Goal: Book appointment/travel/reservation

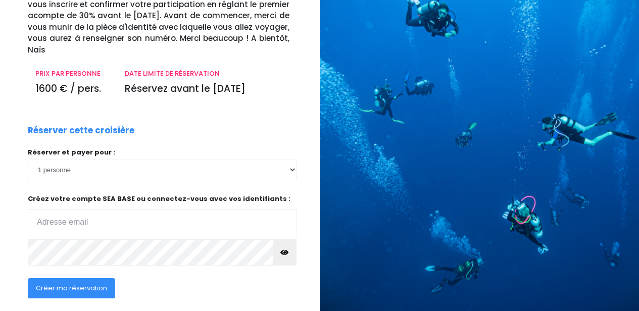
scroll to position [102, 0]
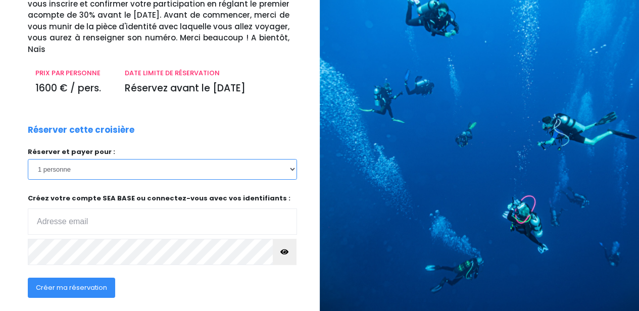
click at [294, 159] on select "1 personne 2 personnes 3 personnes 4 personnes 5 personnes" at bounding box center [162, 169] width 269 height 20
select select "5"
click at [28, 159] on select "1 personne 2 personnes 3 personnes 4 personnes 5 personnes" at bounding box center [162, 169] width 269 height 20
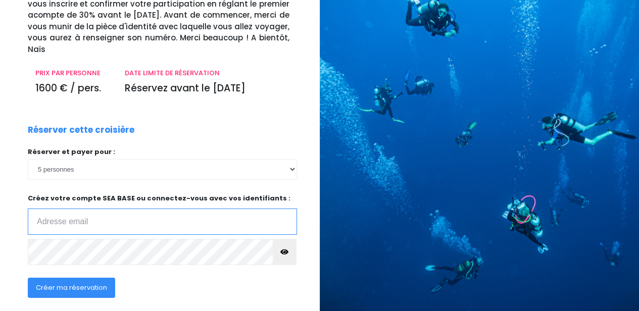
click at [131, 212] on input "email" at bounding box center [162, 222] width 269 height 26
type input "emmahelleux3@gmail.com"
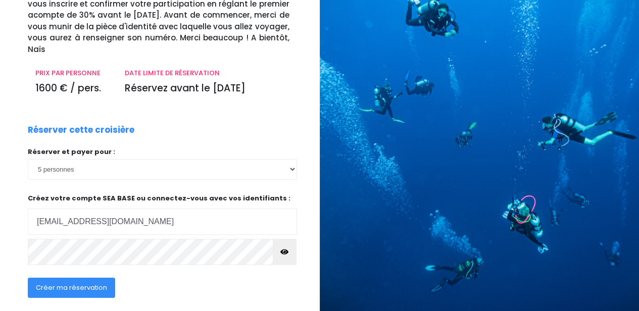
click at [287, 252] on icon "button" at bounding box center [284, 252] width 8 height 0
click at [94, 283] on span "Créer ma réservation" at bounding box center [71, 288] width 71 height 10
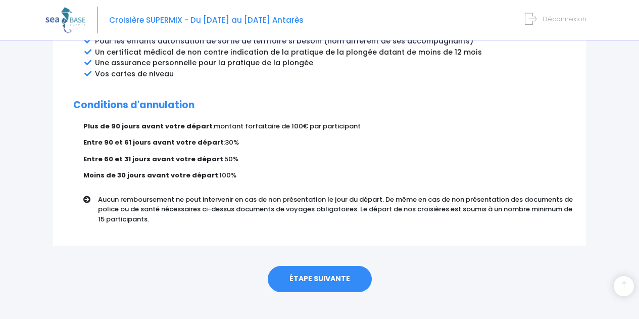
scroll to position [626, 0]
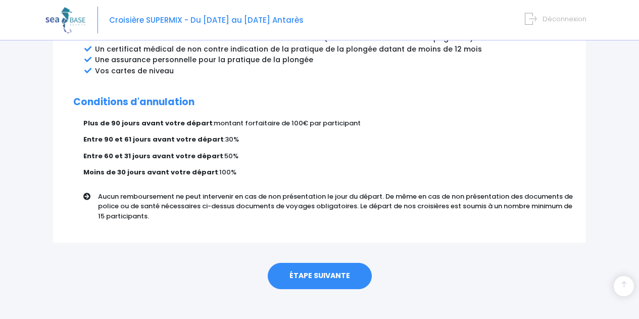
click at [307, 265] on link "ÉTAPE SUIVANTE" at bounding box center [320, 276] width 104 height 26
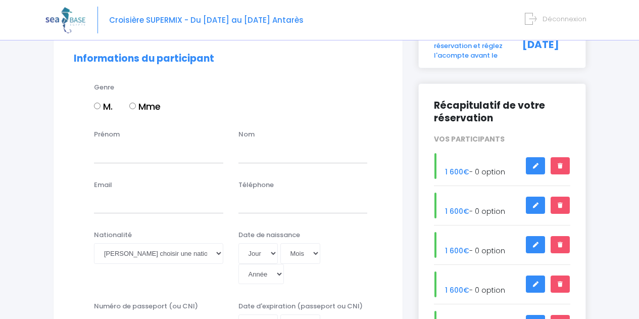
scroll to position [88, 0]
click at [135, 105] on input "Mme" at bounding box center [132, 106] width 7 height 7
radio input "true"
click at [126, 164] on div "Prénom Nom" at bounding box center [228, 150] width 324 height 40
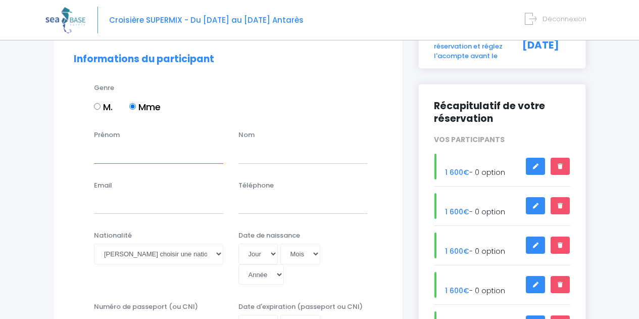
click at [142, 157] on input "Prénom" at bounding box center [158, 153] width 129 height 20
type input "Emmanuelle"
type input "Helleux"
type input "[EMAIL_ADDRESS][DOMAIN_NAME]"
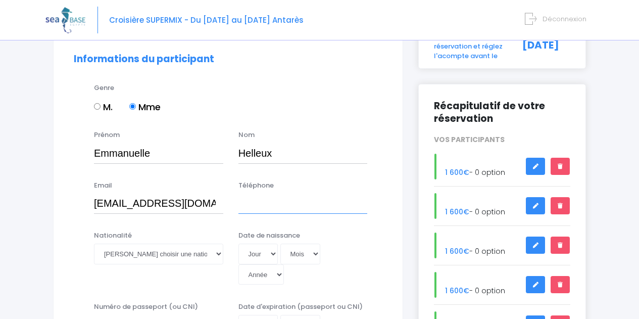
type input "0678213994"
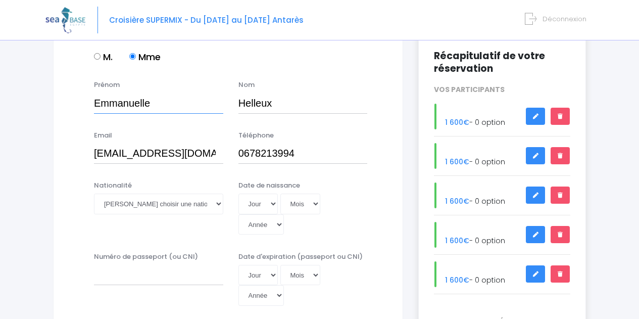
scroll to position [138, 0]
click at [218, 206] on select "Veuillez choisir une nationalité [DEMOGRAPHIC_DATA] Algerienne Allemande [GEOGR…" at bounding box center [158, 203] width 129 height 20
click at [218, 203] on select "Veuillez choisir une nationalité [DEMOGRAPHIC_DATA] Algerienne Allemande [GEOGR…" at bounding box center [158, 203] width 129 height 20
select select "Française"
click at [94, 193] on select "Veuillez choisir une nationalité [DEMOGRAPHIC_DATA] Algerienne Allemande [GEOGR…" at bounding box center [158, 203] width 129 height 20
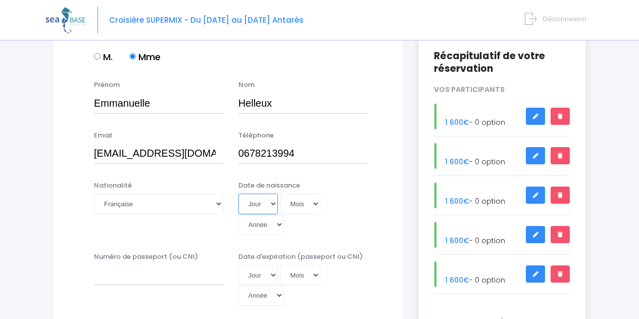
click at [273, 205] on select "Jour 01 02 03 04 05 06 07 08 09 10 11 12 13 14 15 16 17 18 19 20 21 22 23 24 25…" at bounding box center [257, 203] width 39 height 20
select select "29"
click at [238, 193] on select "Jour 01 02 03 04 05 06 07 08 09 10 11 12 13 14 15 16 17 18 19 20 21 22 23 24 25…" at bounding box center [257, 203] width 39 height 20
click at [316, 202] on select "Mois 01 02 03 04 05 06 07 08 09 10 11 12" at bounding box center [300, 203] width 40 height 20
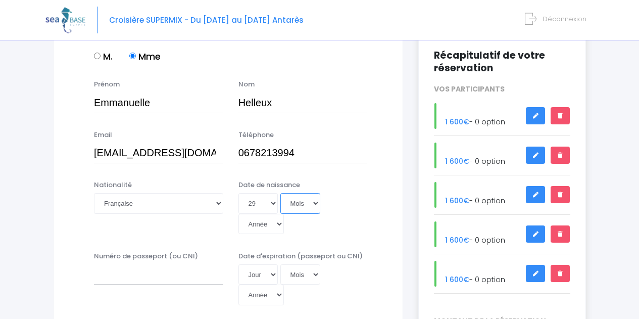
select select "04"
click at [280, 193] on select "Mois 01 02 03 04 05 06 07 08 09 10 11 12" at bounding box center [300, 203] width 40 height 20
click at [279, 225] on select "Année 2045 2044 2043 2042 2041 2040 2039 2038 2037 2036 2035 2034 2033 2032 203…" at bounding box center [260, 224] width 45 height 20
select select "1970"
click at [238, 214] on select "Année 2045 2044 2043 2042 2041 2040 2039 2038 2037 2036 2035 2034 2033 2032 203…" at bounding box center [260, 224] width 45 height 20
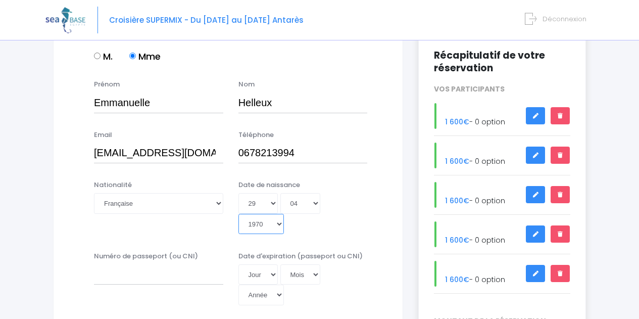
type input "1970-04-29"
click at [184, 280] on input "Numéro de passeport (ou CNI)" at bounding box center [158, 274] width 129 height 20
type input "22DD13346"
click at [177, 292] on div "Numéro de passeport (ou CNI) 22DD13346" at bounding box center [158, 278] width 144 height 55
click at [271, 273] on select "Jour 01 02 03 04 05 06 07 08 09 10 11 12 13 14 15 16 17 18 19 20 21 22 23 24 25…" at bounding box center [257, 274] width 39 height 20
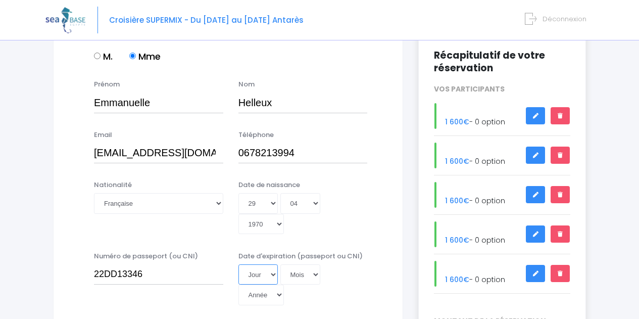
select select "12"
click at [238, 264] on select "Jour 01 02 03 04 05 06 07 08 09 10 11 12 13 14 15 16 17 18 19 20 21 22 23 24 25…" at bounding box center [257, 274] width 39 height 20
click at [313, 272] on select "Mois 01 02 03 04 05 06 07 08 09 10 11 12" at bounding box center [300, 274] width 40 height 20
select select "05"
click at [280, 264] on select "Mois 01 02 03 04 05 06 07 08 09 10 11 12" at bounding box center [300, 274] width 40 height 20
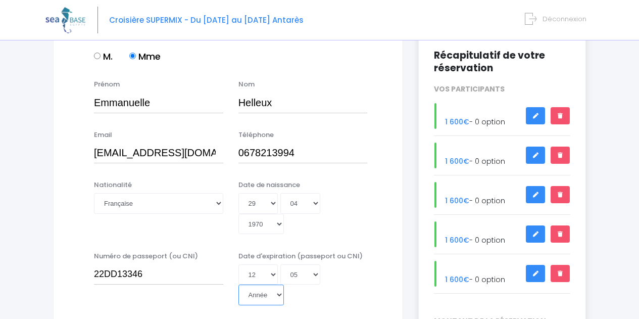
click at [277, 297] on select "Année 2045 2044 2043 2042 2041 2040 2039 2038 2037 2036 2035 2034 2033 2032 203…" at bounding box center [260, 294] width 45 height 20
select select "2032"
click at [238, 284] on select "Année 2045 2044 2043 2042 2041 2040 2039 2038 2037 2036 2035 2034 2033 2032 203…" at bounding box center [260, 294] width 45 height 20
type input "2032-05-12"
click at [351, 267] on div "Jour 01 02 03 04 05 06 07 08 09 10 11 12 13 14 15 16 17 18 19 20 21 22 23 24 25…" at bounding box center [302, 284] width 129 height 41
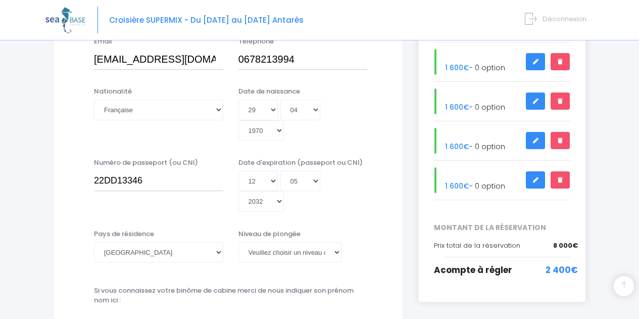
scroll to position [232, 0]
click at [337, 252] on select "Veuillez choisir un niveau de plongée Non plongeur Junior OW diver Adventure OW…" at bounding box center [290, 251] width 104 height 20
select select "PADI Advanced OW diver"
click at [238, 241] on select "Veuillez choisir un niveau de plongée Non plongeur Junior OW diver Adventure OW…" at bounding box center [290, 251] width 104 height 20
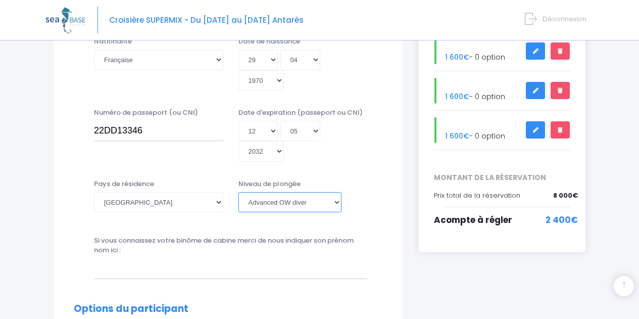
scroll to position [282, 0]
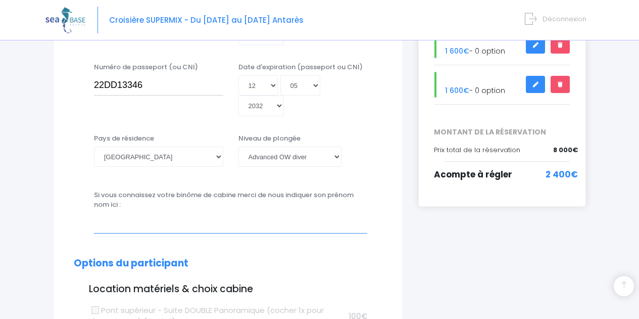
click at [137, 230] on input "text" at bounding box center [230, 223] width 273 height 20
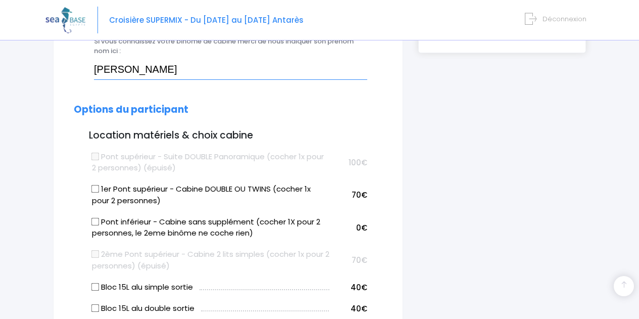
scroll to position [481, 0]
type input "Georges Helleux"
click at [96, 221] on input "Pont inférieur - Cabine sans supplément (cocher 1X pour 2 personnes, le 2eme bi…" at bounding box center [95, 221] width 8 height 8
checkbox input "true"
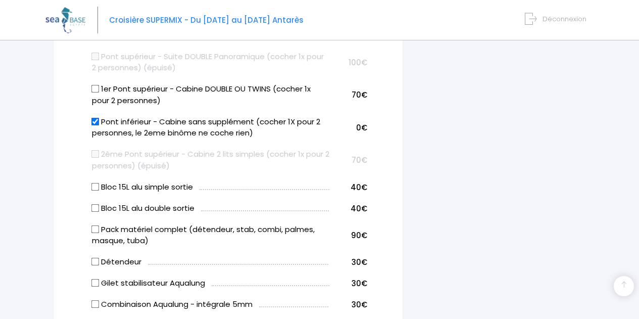
scroll to position [581, 0]
click at [95, 228] on input "Pack matériel complet (détendeur, stab, combi, palmes, masque, tuba)" at bounding box center [95, 228] width 8 height 8
checkbox input "true"
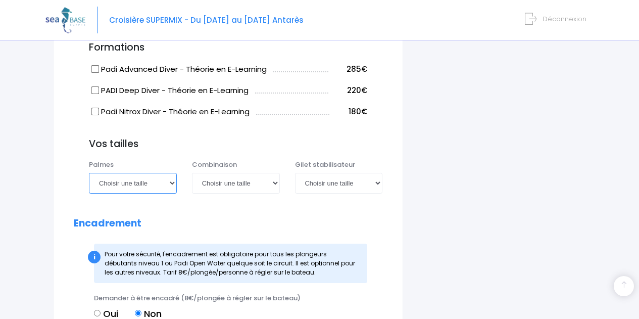
click at [173, 182] on select "Choisir une taille 36/37 38/39 40/41 42/43 44/45 46/47" at bounding box center [133, 183] width 88 height 20
click at [173, 182] on select "Choisir une taille 36/37 38/39 40/41 42/43 44/45 46/47" at bounding box center [133, 182] width 88 height 20
click at [172, 183] on select "Choisir une taille 36/37 38/39 40/41 42/43 44/45 46/47" at bounding box center [133, 182] width 88 height 20
select select "40/41"
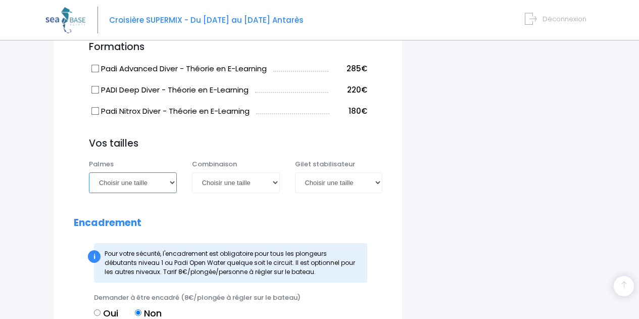
click at [89, 172] on select "Choisir une taille 36/37 38/39 40/41 42/43 44/45 46/47" at bounding box center [133, 182] width 88 height 20
click at [273, 183] on select "Choisir une taille XS S M ML L XL XXL" at bounding box center [236, 182] width 88 height 20
click at [192, 172] on select "Choisir une taille XS S M ML L XL XXL" at bounding box center [236, 182] width 88 height 20
click at [276, 184] on select "Choisir une taille XS S M ML L XL XXL" at bounding box center [236, 182] width 88 height 20
select select "L"
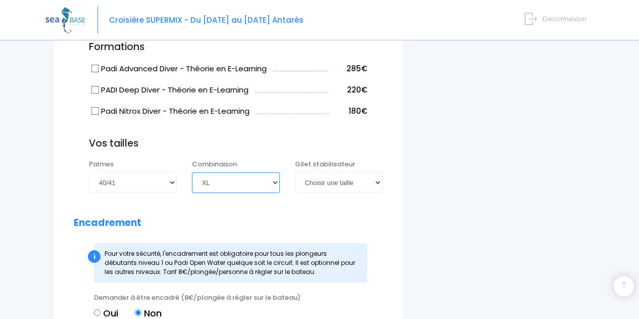
click at [192, 172] on select "Choisir une taille XS S M ML L XL XXL" at bounding box center [236, 182] width 88 height 20
click at [379, 182] on select "Choisir une taille XXS XS S M ML L XL XXL" at bounding box center [339, 182] width 88 height 20
select select "L"
click at [295, 172] on select "Choisir une taille XXS XS S M ML L XL XXL" at bounding box center [339, 182] width 88 height 20
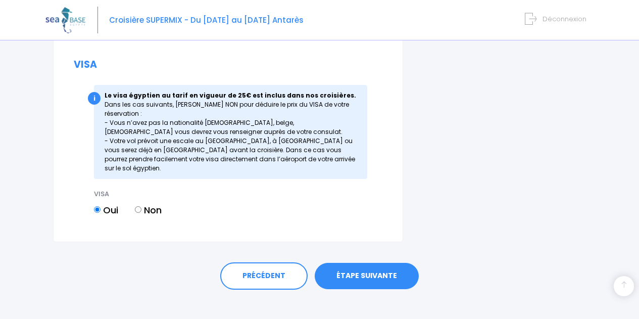
scroll to position [1402, 0]
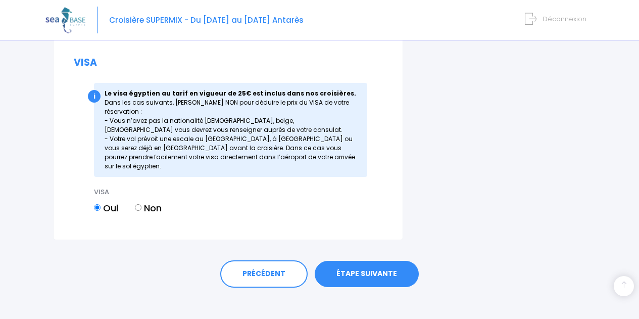
click at [354, 266] on link "ÉTAPE SUIVANTE" at bounding box center [367, 274] width 104 height 26
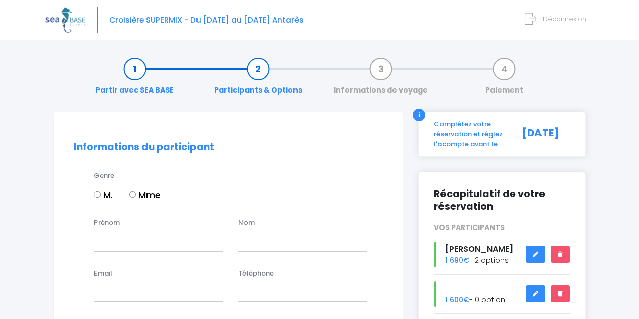
click at [99, 194] on input "M." at bounding box center [97, 194] width 7 height 7
radio input "true"
click at [119, 246] on input "Prénom" at bounding box center [158, 241] width 129 height 20
type input "Emmanuelle"
type input "Helleux"
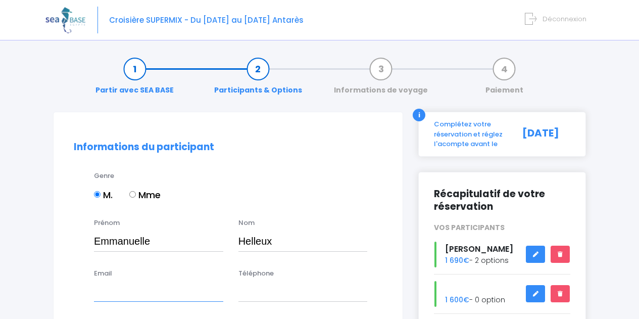
type input "[EMAIL_ADDRESS][DOMAIN_NAME]"
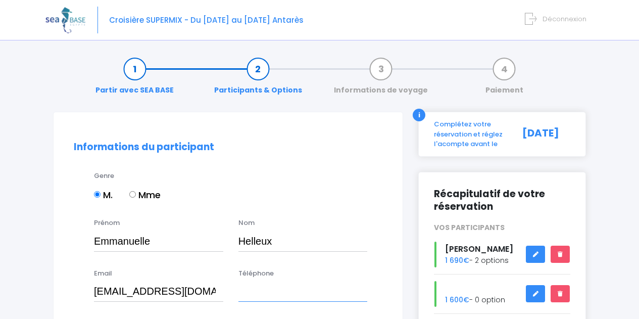
type input "0678213994"
drag, startPoint x: 152, startPoint y: 241, endPoint x: 89, endPoint y: 239, distance: 62.7
click at [89, 239] on div "[PERSON_NAME]" at bounding box center [158, 234] width 144 height 33
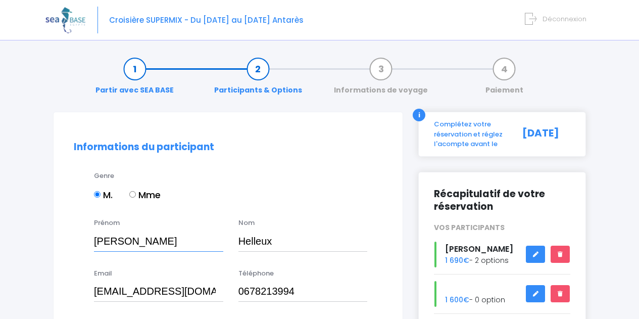
type input "[PERSON_NAME]"
click at [179, 294] on input "[EMAIL_ADDRESS][DOMAIN_NAME]" at bounding box center [158, 291] width 129 height 20
drag, startPoint x: 94, startPoint y: 289, endPoint x: 227, endPoint y: 290, distance: 132.9
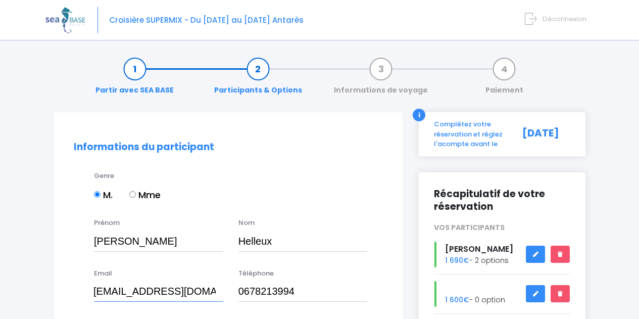
click at [227, 290] on div "Email [EMAIL_ADDRESS][DOMAIN_NAME]" at bounding box center [158, 284] width 144 height 33
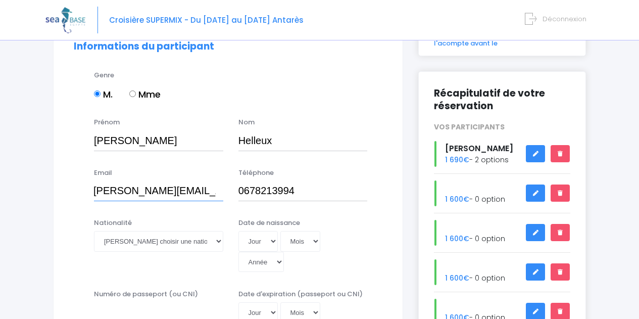
scroll to position [101, 0]
type input "[PERSON_NAME][EMAIL_ADDRESS][DOMAIN_NAME]"
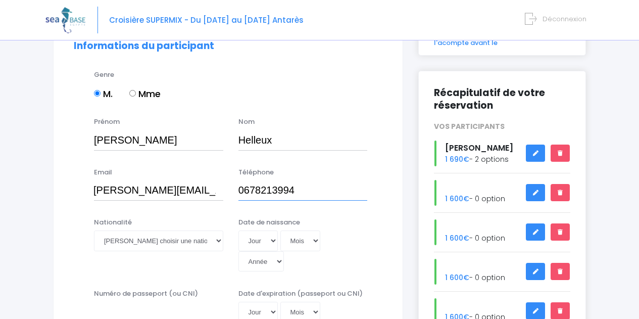
scroll to position [0, 0]
drag, startPoint x: 302, startPoint y: 190, endPoint x: 212, endPoint y: 190, distance: 90.4
click at [212, 190] on div "Email [PERSON_NAME][EMAIL_ADDRESS][DOMAIN_NAME] Téléphone 0678213994" at bounding box center [228, 187] width 324 height 40
click at [94, 201] on nordpass-icon at bounding box center [94, 201] width 0 height 0
click at [153, 243] on select "Veuillez choisir une nationalité [DEMOGRAPHIC_DATA] Algerienne Allemande [GEOGR…" at bounding box center [158, 240] width 129 height 20
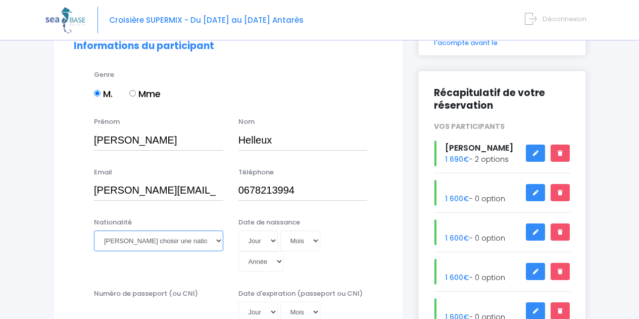
select select "Française"
click at [94, 230] on select "Veuillez choisir une nationalité [DEMOGRAPHIC_DATA] Algerienne Allemande [GEOGR…" at bounding box center [158, 240] width 129 height 20
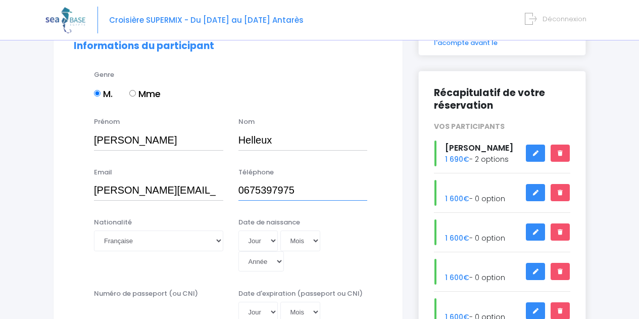
type input "0675397975"
click at [275, 242] on select "Jour 01 02 03 04 05 06 07 08 09 10 11 12 13 14 15 16 17 18 19 20 21 22 23 24 25…" at bounding box center [257, 240] width 39 height 20
select select "30"
click at [238, 230] on select "Jour 01 02 03 04 05 06 07 08 09 10 11 12 13 14 15 16 17 18 19 20 21 22 23 24 25…" at bounding box center [257, 240] width 39 height 20
click at [314, 241] on select "Mois 01 02 03 04 05 06 07 08 09 10 11 12" at bounding box center [300, 240] width 40 height 20
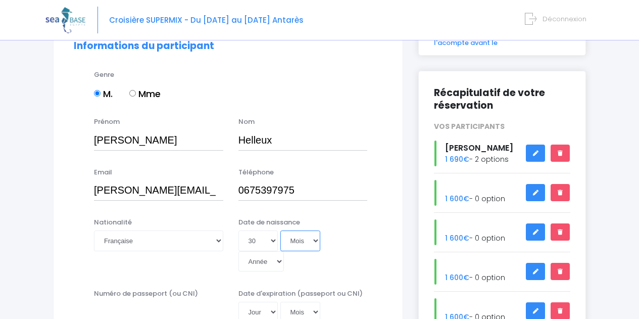
select select "10"
click at [280, 230] on select "Mois 01 02 03 04 05 06 07 08 09 10 11 12" at bounding box center [300, 240] width 40 height 20
click at [278, 264] on select "Année 2045 2044 2043 2042 2041 2040 2039 2038 2037 2036 2035 2034 2033 2032 203…" at bounding box center [260, 261] width 45 height 20
select select "1967"
click at [238, 251] on select "Année 2045 2044 2043 2042 2041 2040 2039 2038 2037 2036 2035 2034 2033 2032 203…" at bounding box center [260, 261] width 45 height 20
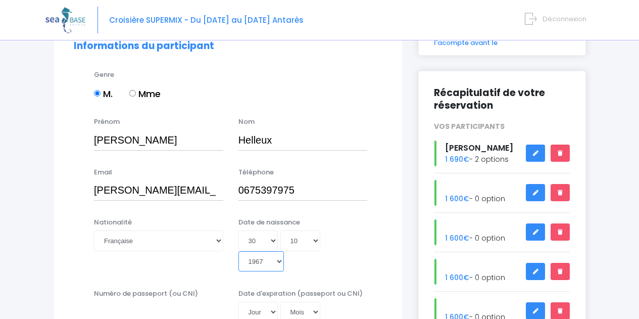
type input "[DATE]"
click at [298, 268] on div "Jour 01 02 03 04 05 06 07 08 09 10 11 12 13 14 15 16 17 18 19 20 21 22 23 24 25…" at bounding box center [302, 250] width 129 height 41
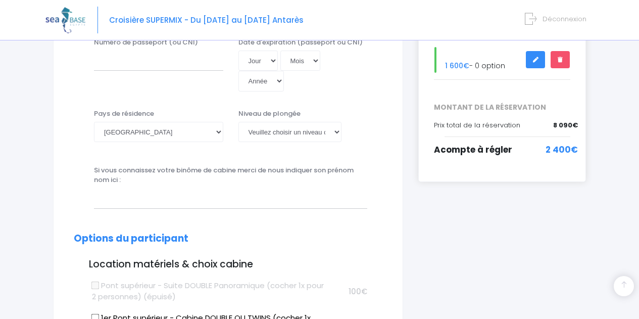
scroll to position [353, 0]
